Goal: Task Accomplishment & Management: Manage account settings

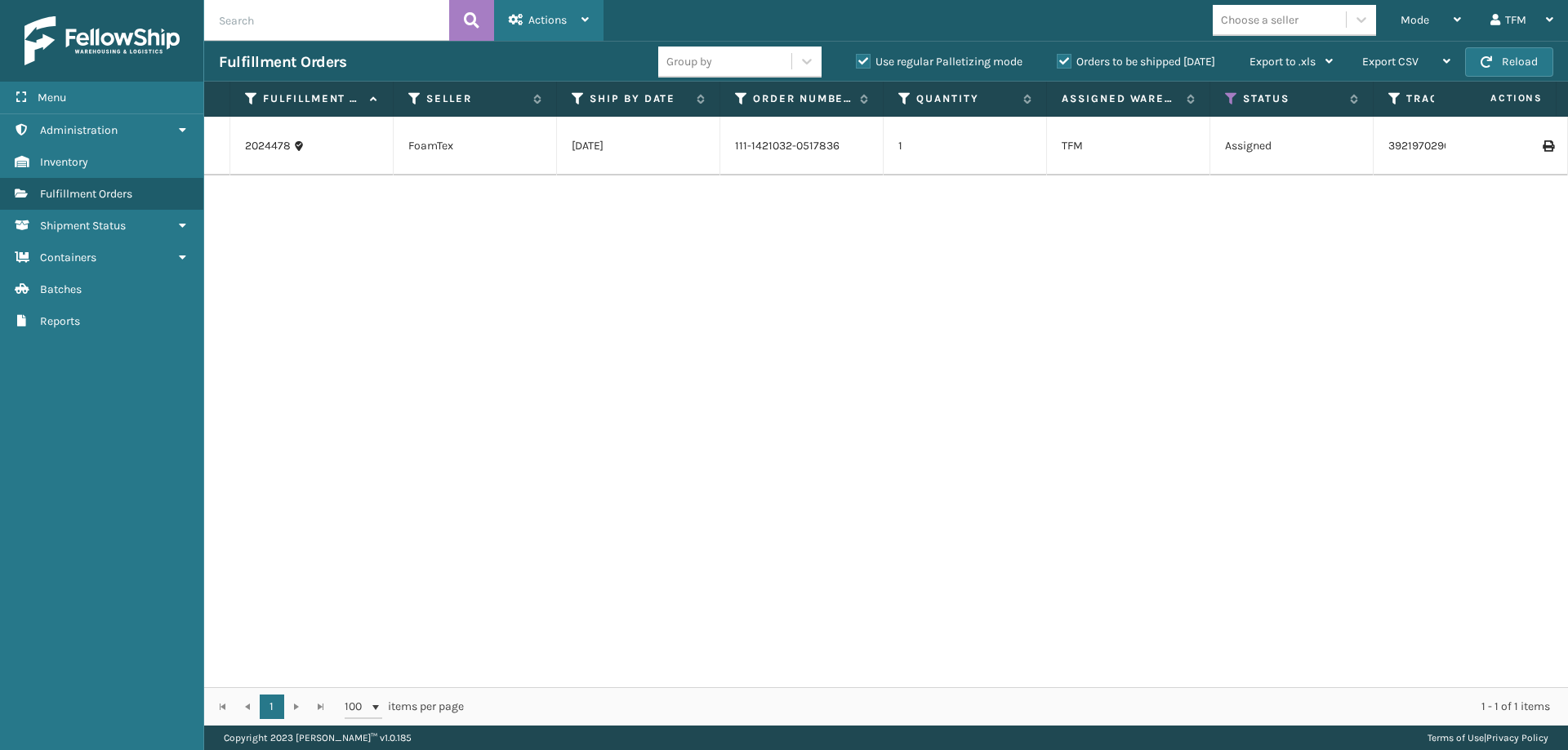
click at [567, 29] on div "Actions" at bounding box center [549, 20] width 80 height 41
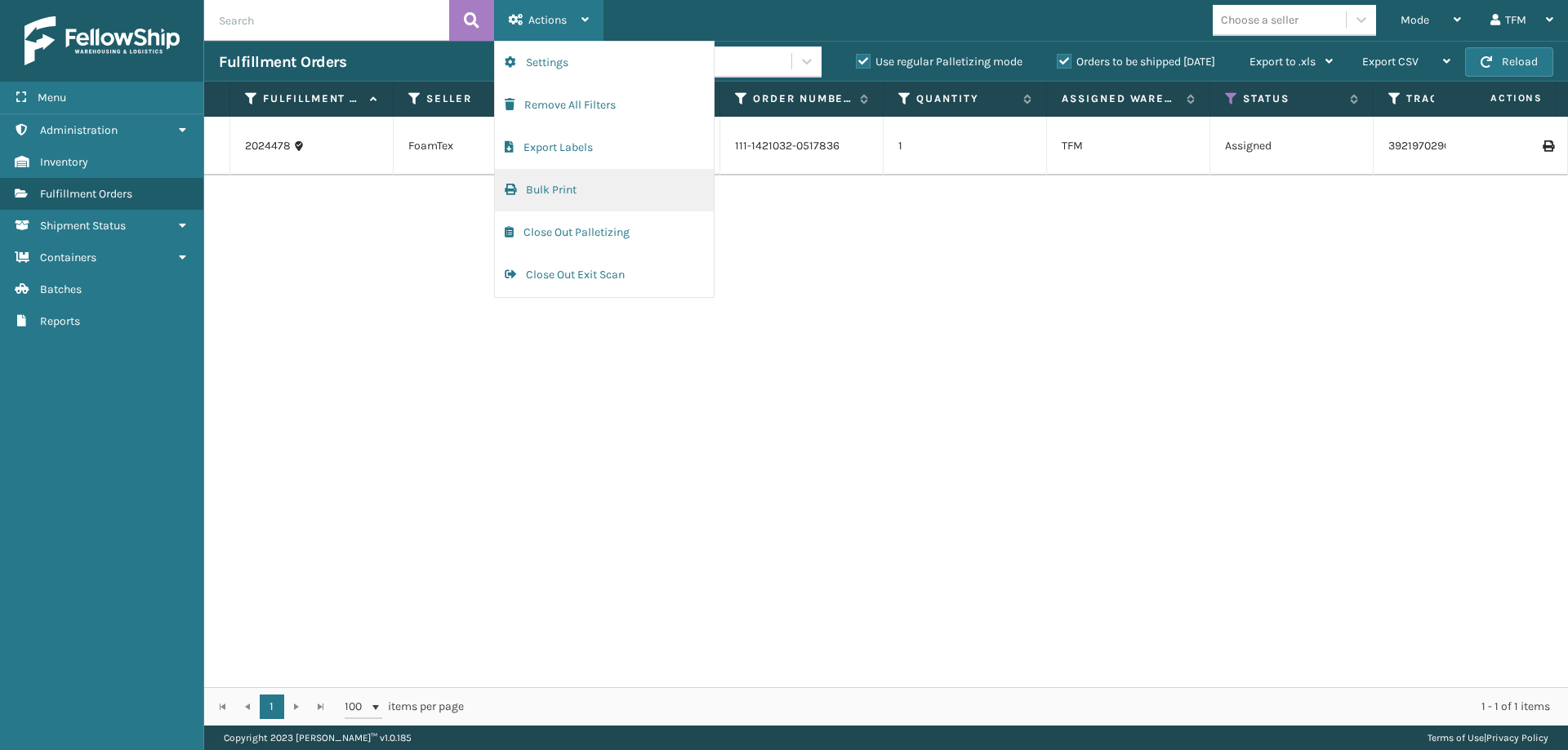
click at [560, 182] on button "Bulk Print" at bounding box center [604, 190] width 219 height 43
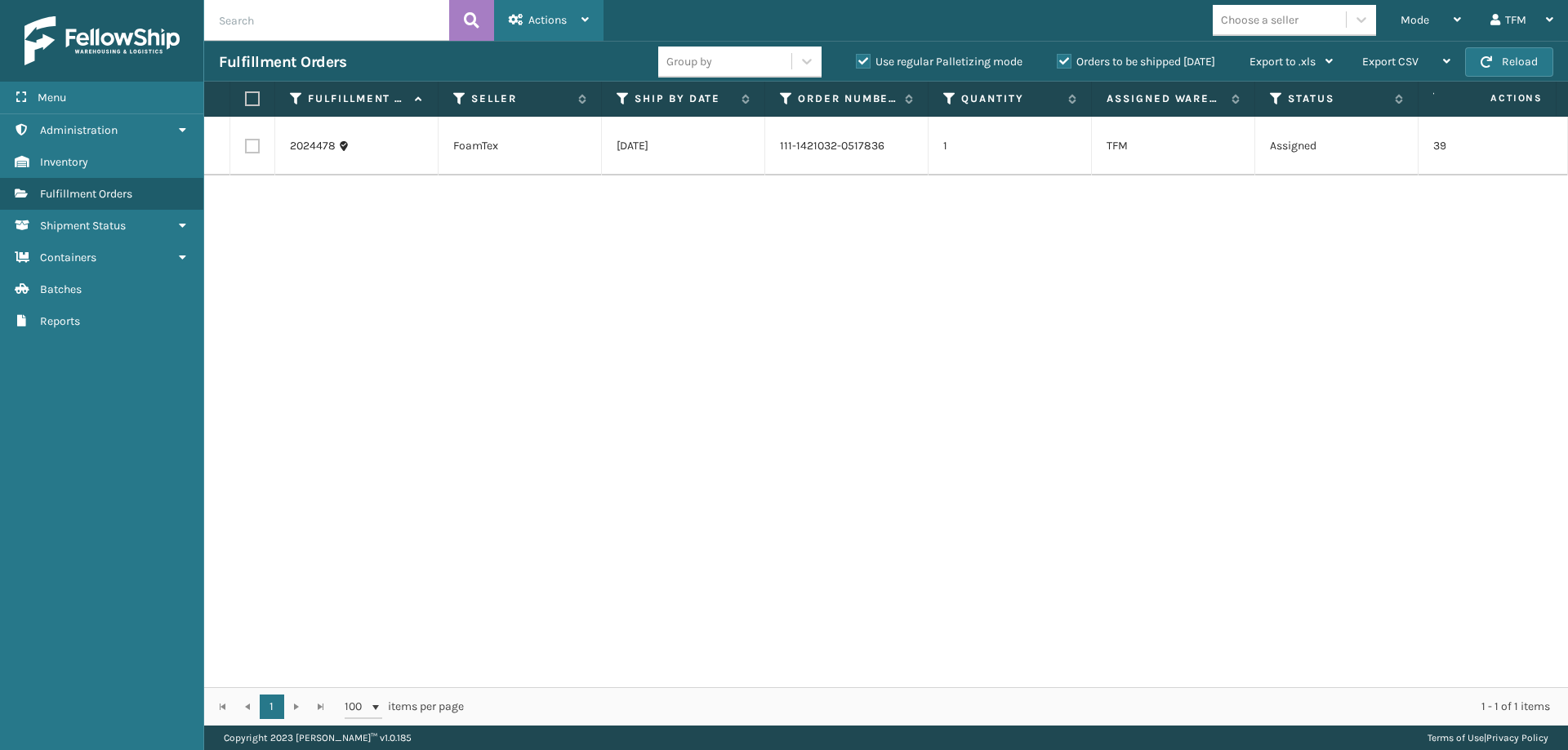
click at [567, 20] on div "Actions" at bounding box center [549, 20] width 80 height 41
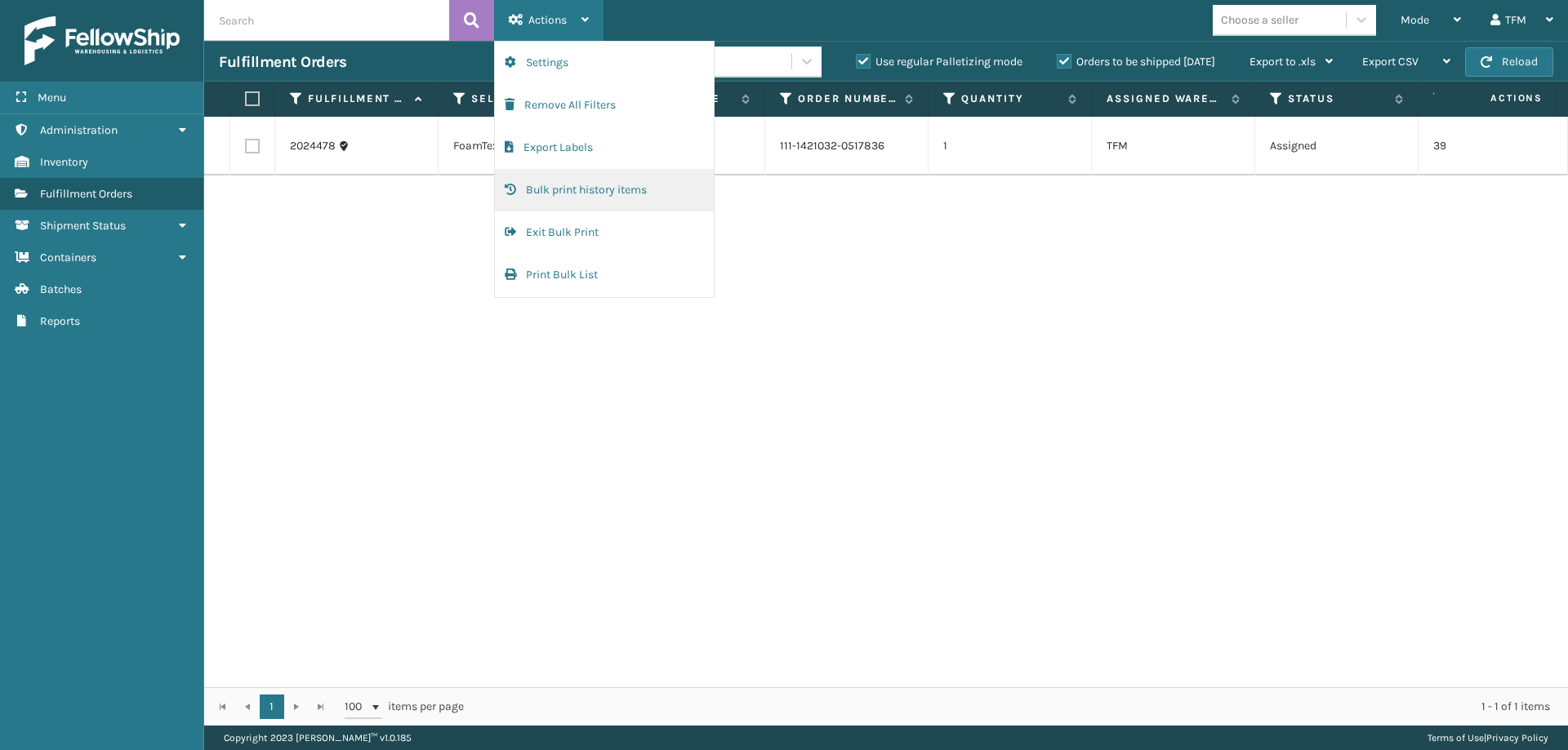
click at [601, 188] on button "Bulk print history items" at bounding box center [604, 190] width 219 height 43
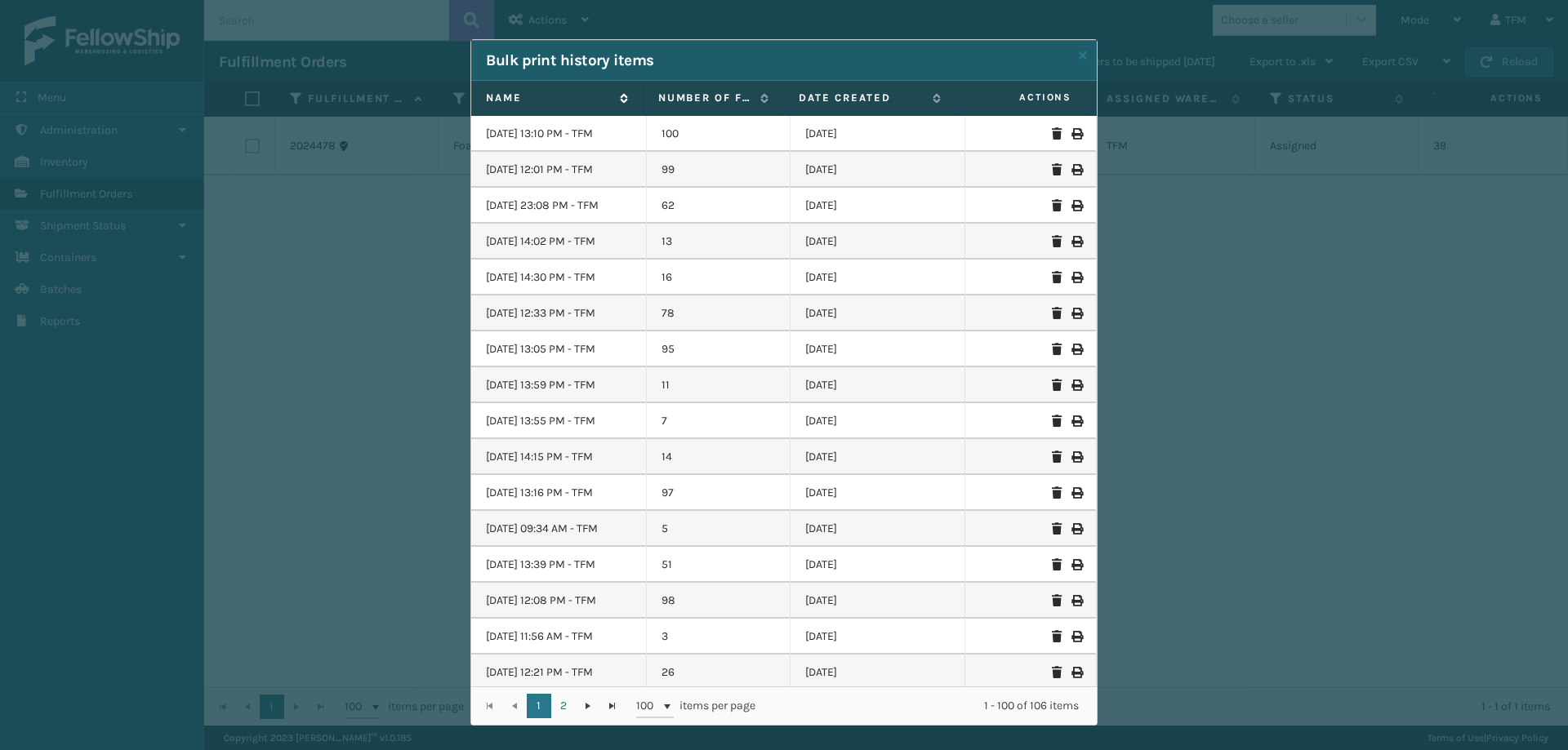
click at [506, 91] on label "Name" at bounding box center [548, 98] width 126 height 14
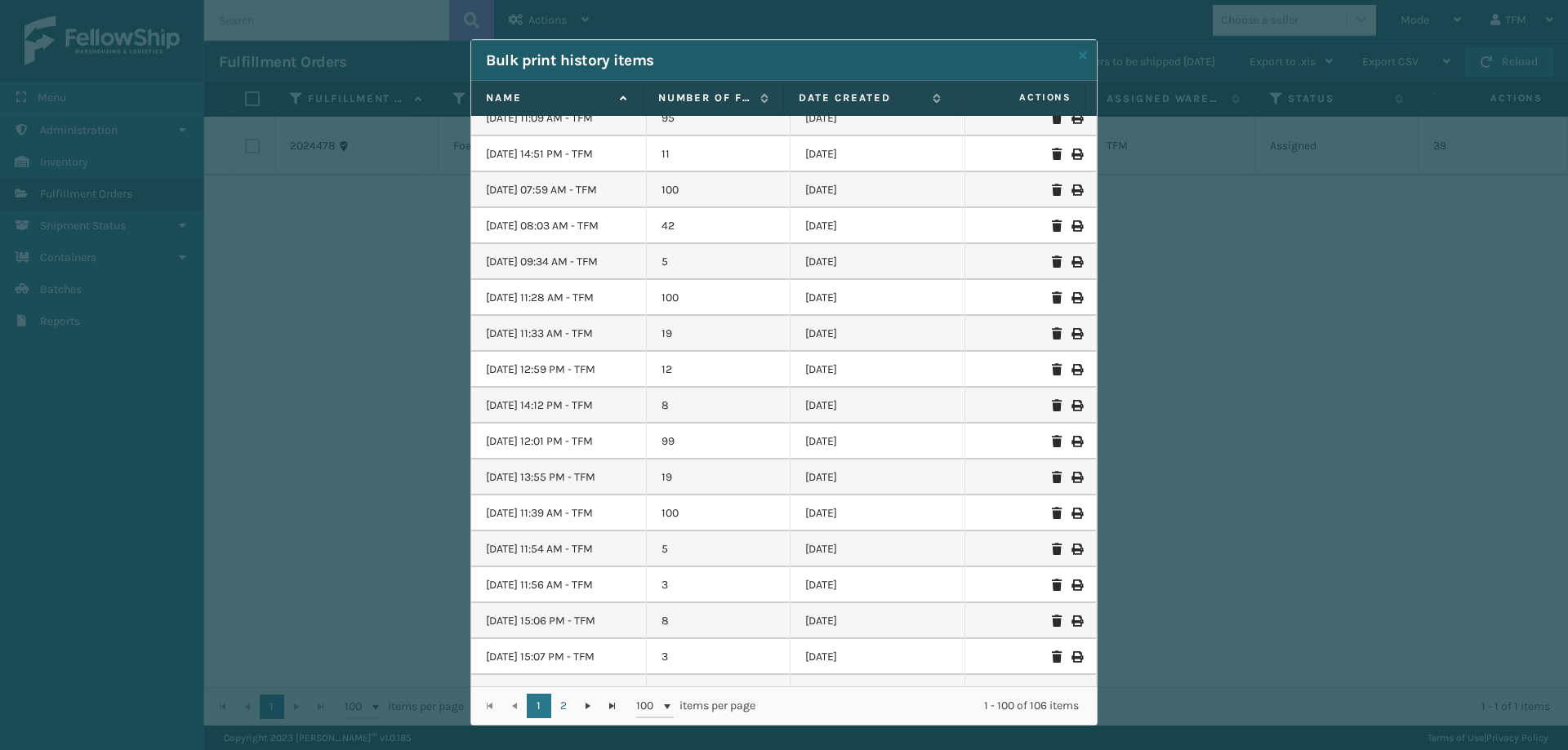
scroll to position [3022, 0]
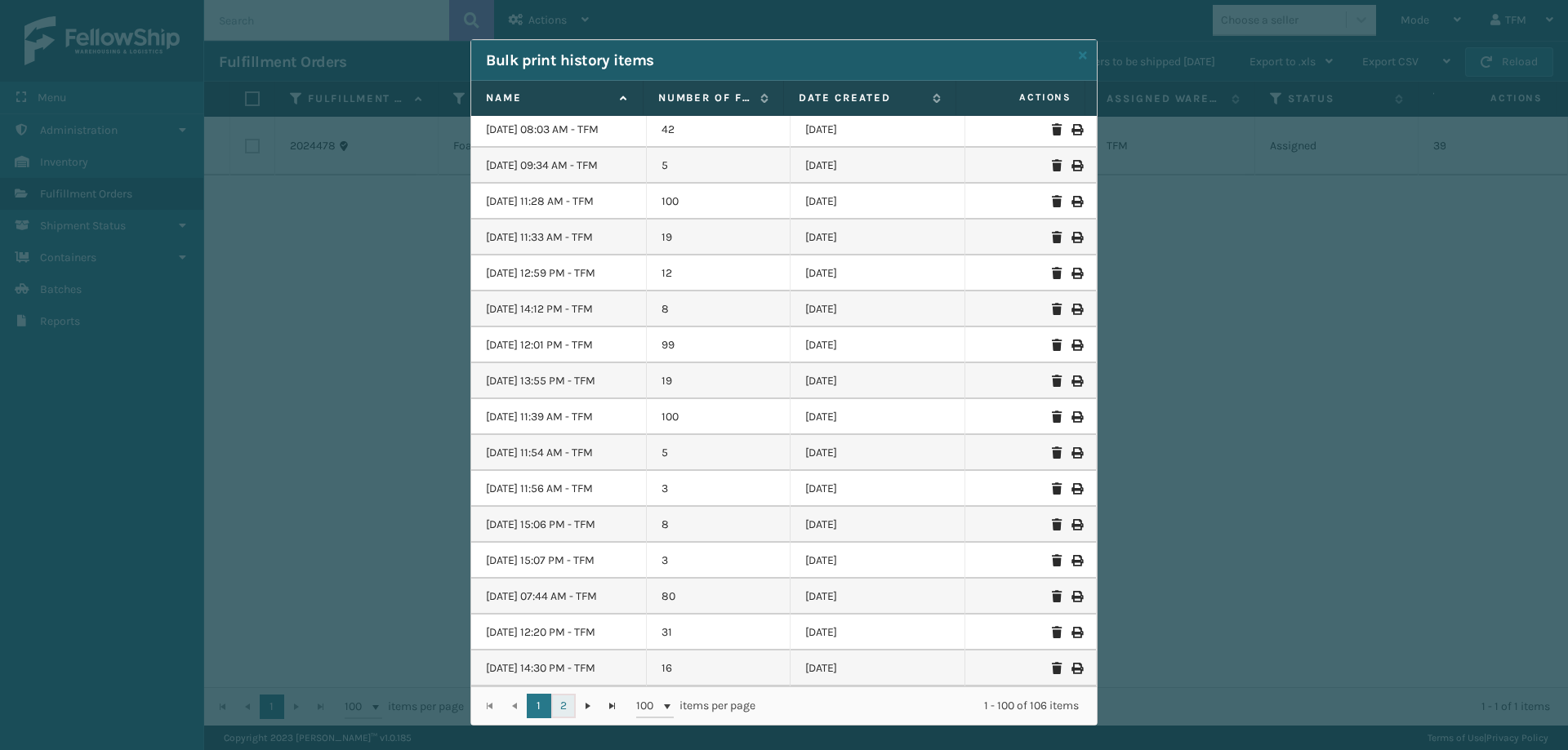
click at [561, 705] on link "2" at bounding box center [563, 706] width 24 height 24
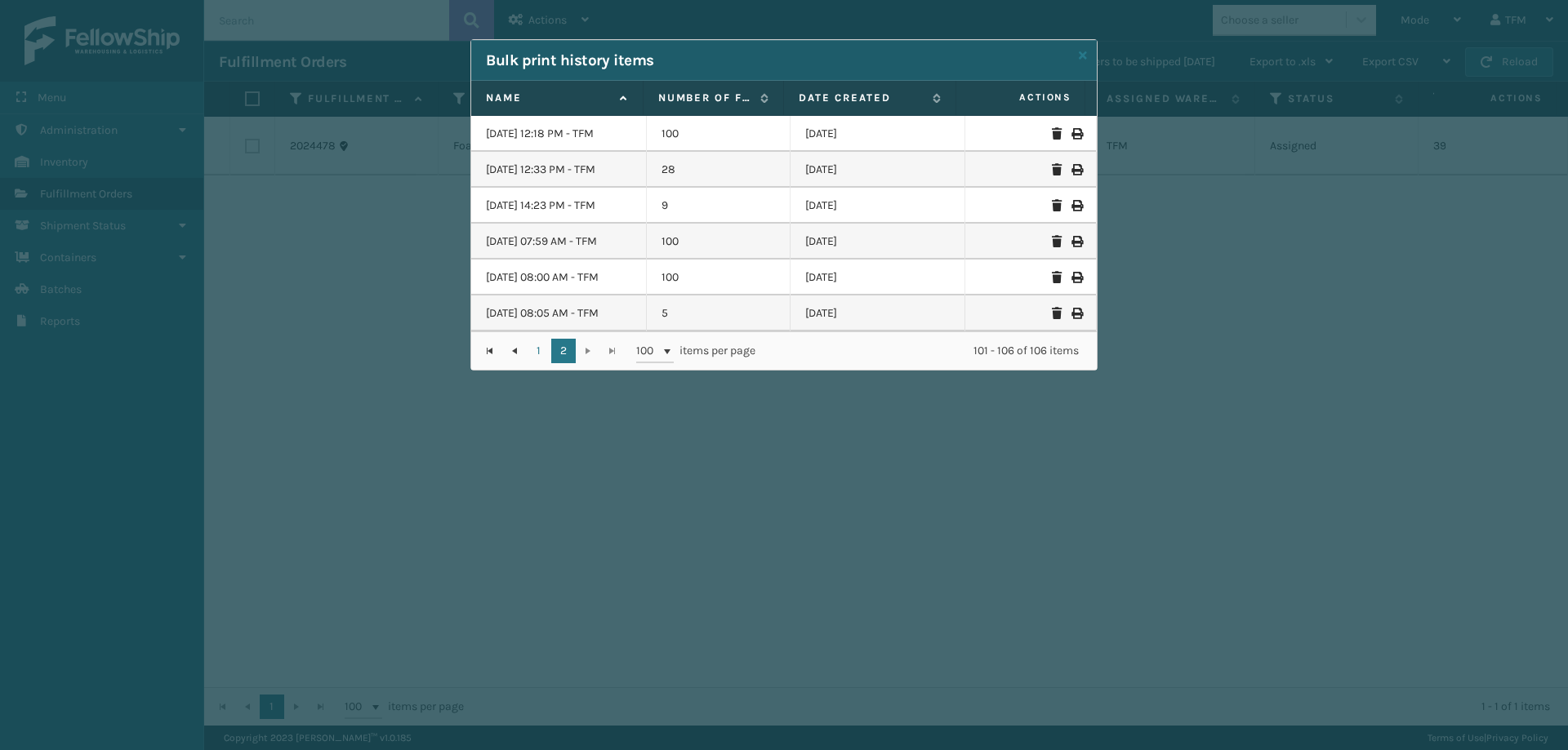
click at [1089, 56] on div "Bulk print history items" at bounding box center [784, 60] width 625 height 41
click at [1083, 55] on icon at bounding box center [1082, 55] width 8 height 12
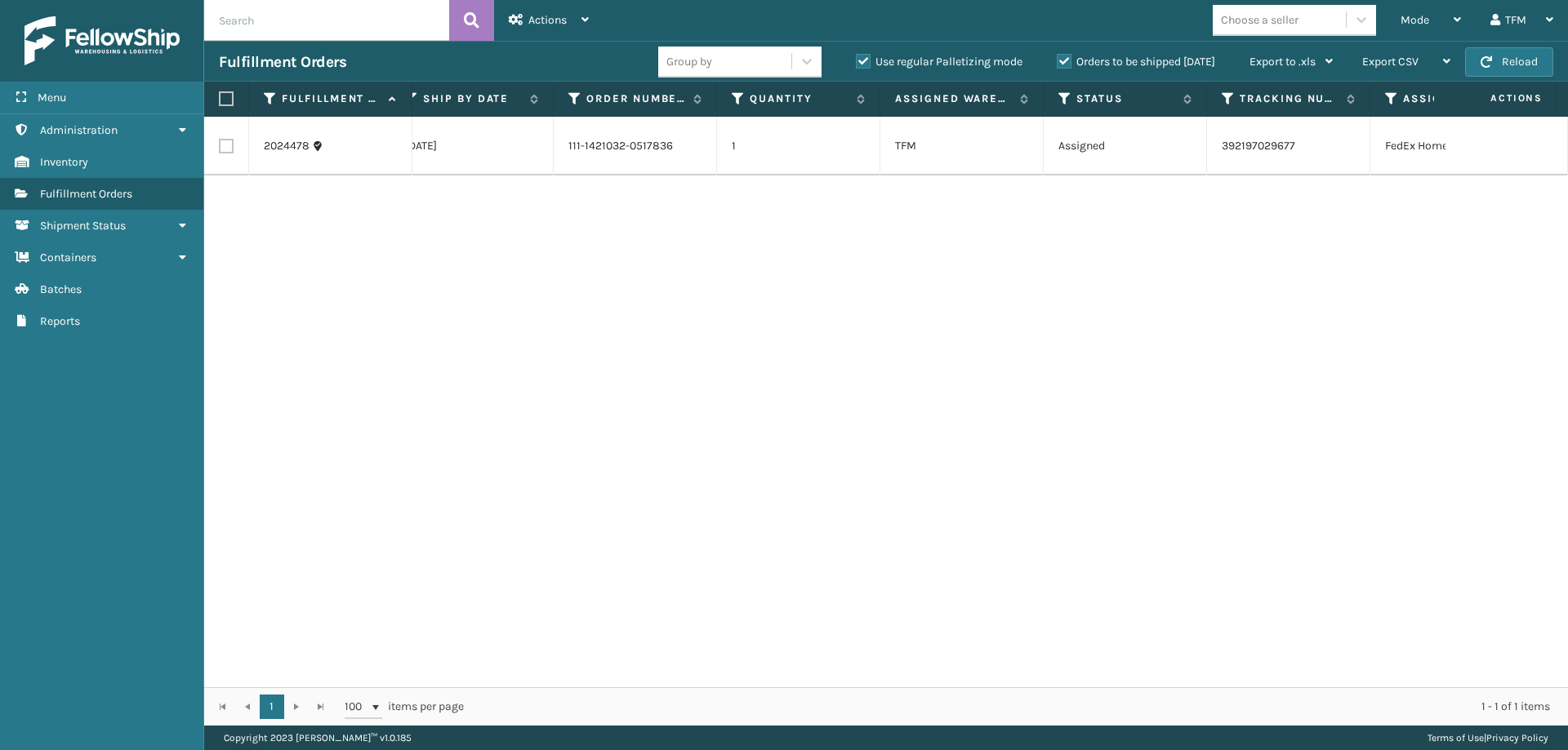
scroll to position [0, 233]
click at [1040, 105] on icon at bounding box center [1044, 99] width 13 height 14
drag, startPoint x: 1238, startPoint y: 285, endPoint x: 1221, endPoint y: 8, distance: 277.5
click at [1238, 284] on div "2024478 FoamTex [DATE] 111-1421032-0517836 1 TFM Assigned 392197029677 FedEx Ho…" at bounding box center [885, 402] width 1363 height 571
click at [1500, 18] on div "TFM" at bounding box center [1521, 20] width 63 height 41
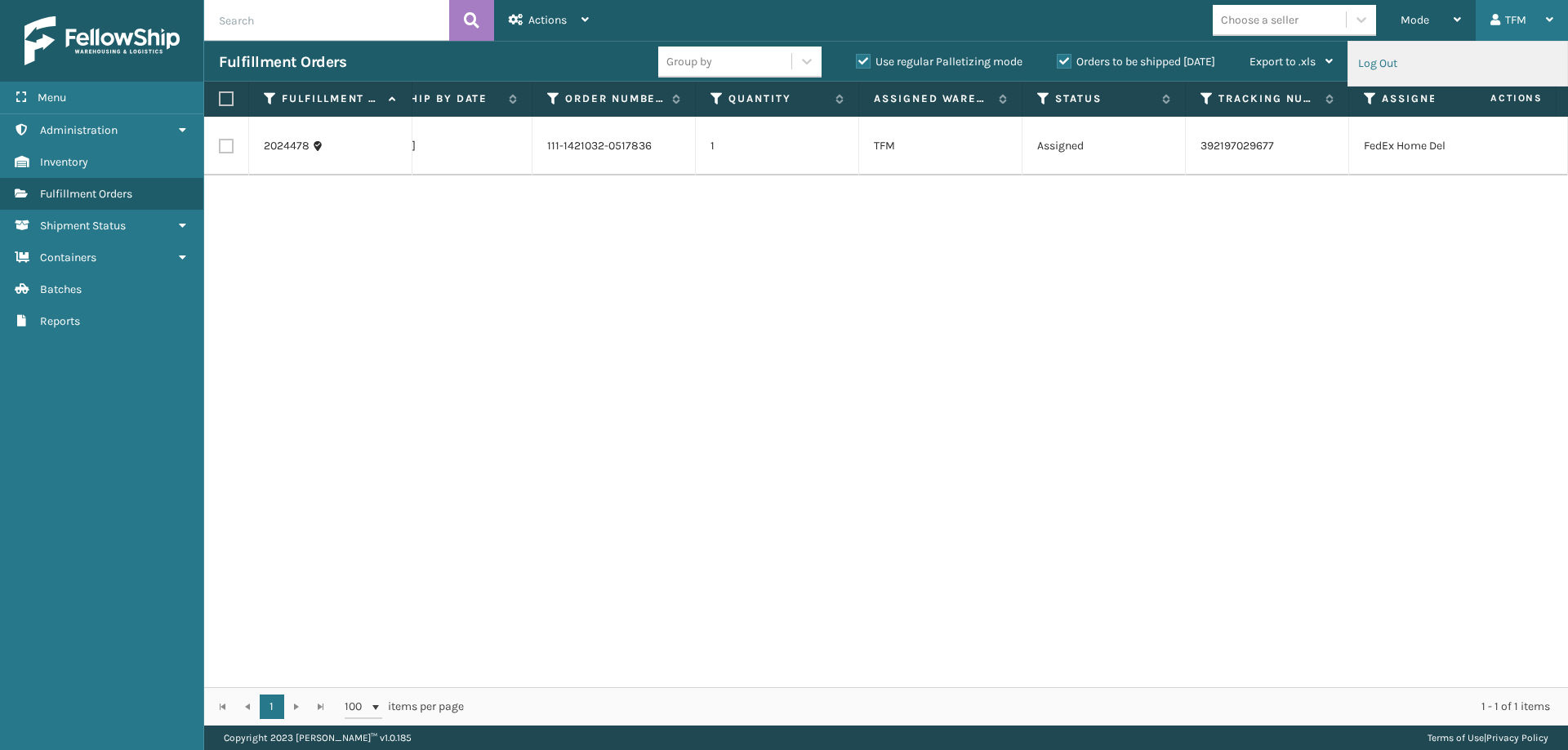
click at [1352, 58] on li "Log Out" at bounding box center [1457, 63] width 219 height 44
